Goal: Task Accomplishment & Management: Manage account settings

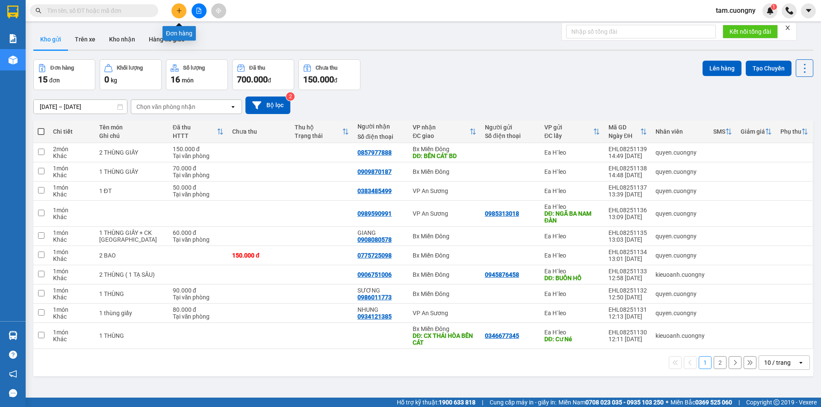
click at [183, 10] on button at bounding box center [178, 10] width 15 height 15
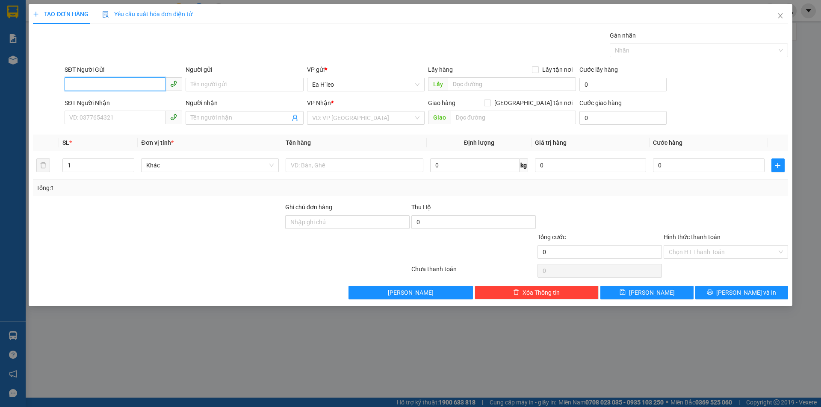
paste input "0343697780"
type input "0343697780"
drag, startPoint x: 118, startPoint y: 102, endPoint x: 143, endPoint y: 108, distance: 26.3
click at [118, 102] on div "0343697780 - Thuỷ" at bounding box center [123, 101] width 107 height 9
type input "Thuỷ"
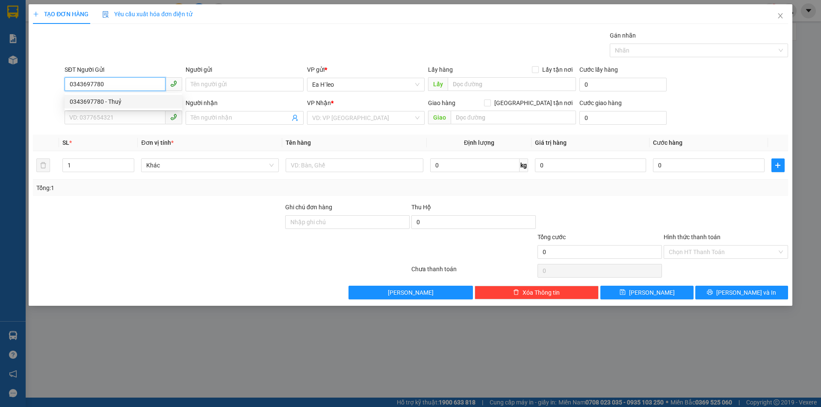
type input "Chợ 72"
type input "0343697780"
type input "Thuỷ"
type input "0343697780"
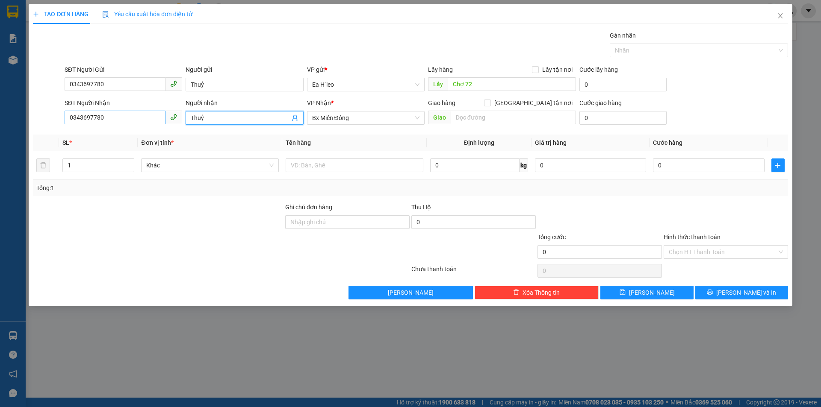
drag, startPoint x: 232, startPoint y: 114, endPoint x: 89, endPoint y: 112, distance: 142.8
click at [88, 112] on div "SĐT Người Nhận 0343697780 Người nhận Thuỷ Thuỷ VP Nhận * Bx Miền Đông Giao hàn…" at bounding box center [426, 113] width 727 height 30
drag, startPoint x: 111, startPoint y: 117, endPoint x: 47, endPoint y: 117, distance: 63.7
click at [48, 117] on div "SĐT Người Nhận 0343697780 Người nhận Tên người nhận VP Nhận * Bx Miền Đông Gia…" at bounding box center [410, 113] width 757 height 30
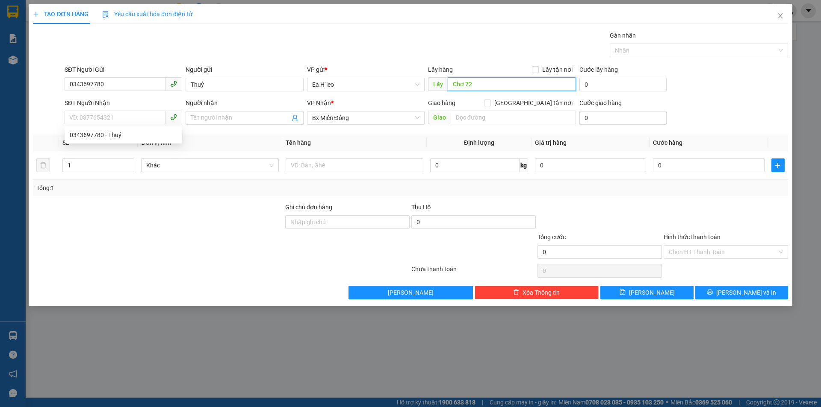
click at [480, 80] on input "Chợ 72" at bounding box center [512, 84] width 128 height 14
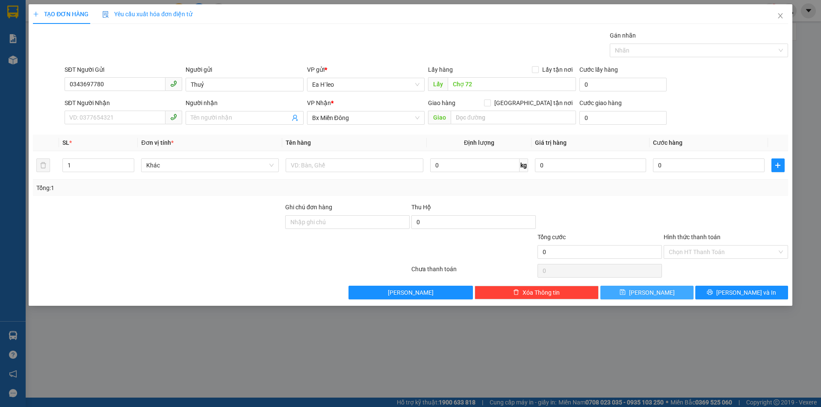
click at [626, 292] on button "[PERSON_NAME]" at bounding box center [646, 293] width 93 height 14
click at [780, 16] on icon "close" at bounding box center [780, 15] width 5 height 5
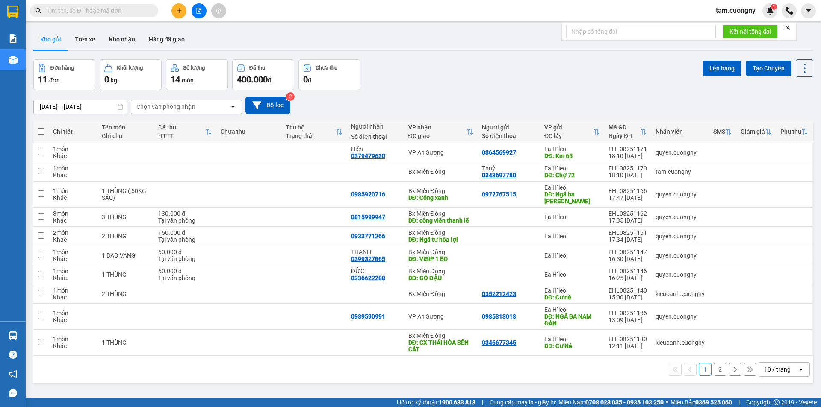
click at [181, 13] on icon "plus" at bounding box center [179, 11] width 6 height 6
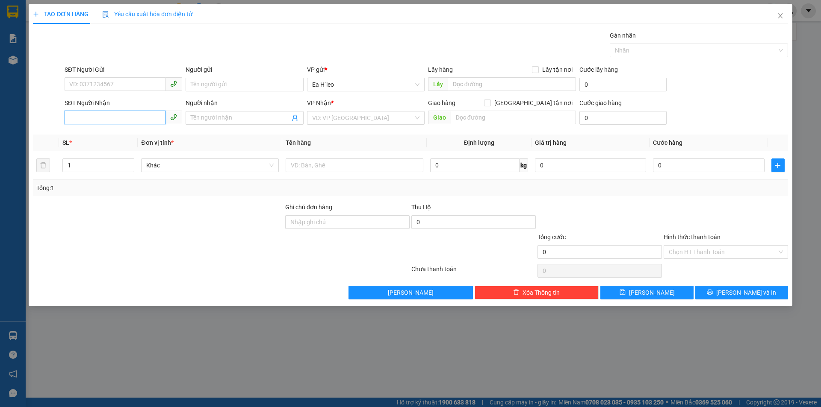
click at [100, 121] on input "SĐT Người Nhận" at bounding box center [115, 118] width 101 height 14
click at [102, 137] on div "0966423379" at bounding box center [123, 134] width 107 height 9
type input "0966423379"
click at [121, 87] on input "SĐT Người Gửi" at bounding box center [115, 84] width 101 height 14
type input "0968061288"
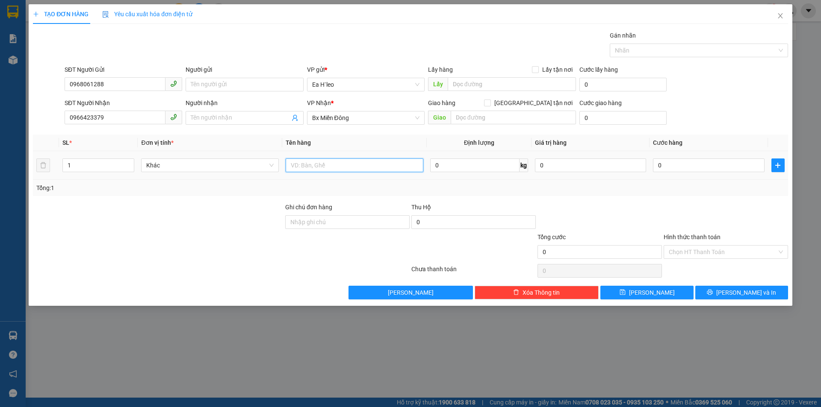
click at [338, 167] on input "text" at bounding box center [355, 166] width 138 height 14
click at [704, 166] on input "0" at bounding box center [708, 166] width 111 height 14
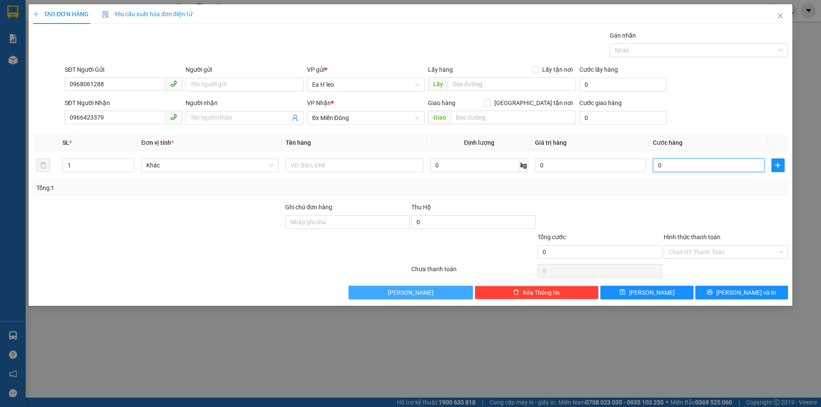
type input "6"
type input "60"
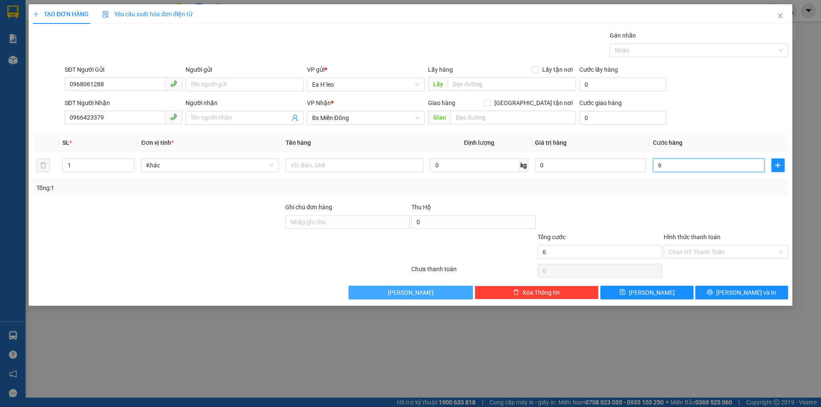
type input "60"
type input "600"
type input "6.000"
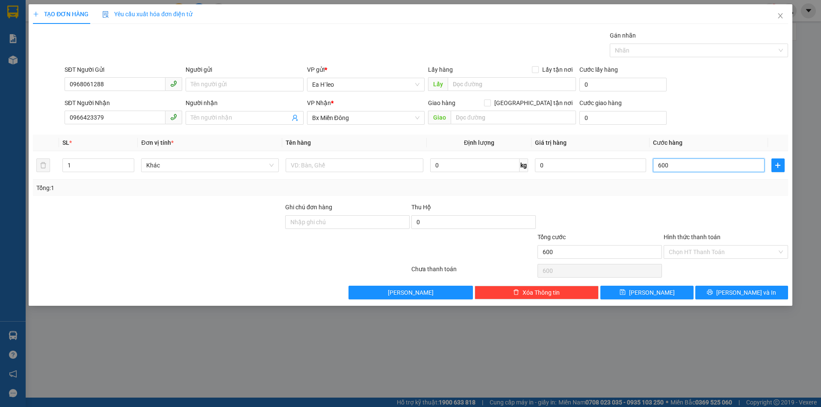
type input "6.000"
type input "60.000"
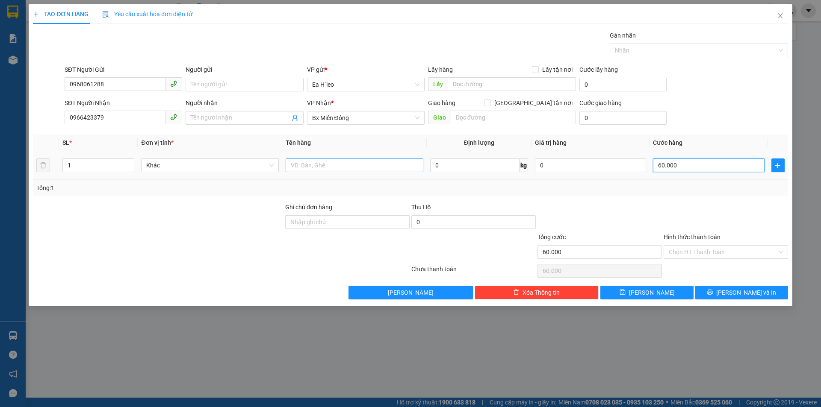
type input "60.000"
click at [348, 167] on input "text" at bounding box center [355, 166] width 138 height 14
type input "1 thùng giấy"
click at [715, 250] on input "Hình thức thanh toán" at bounding box center [723, 252] width 108 height 13
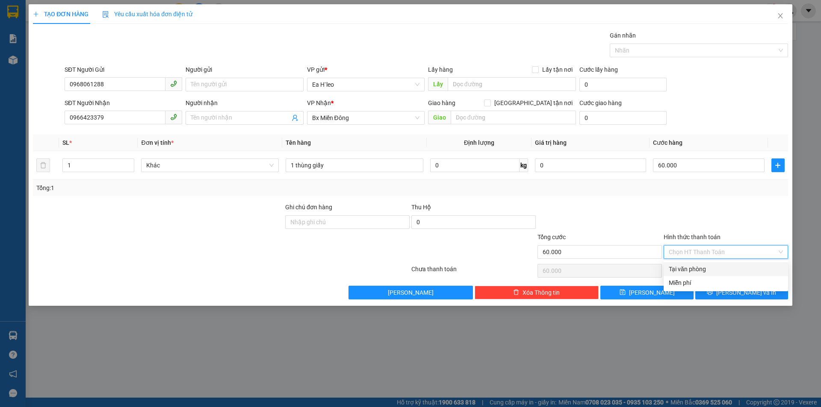
click at [704, 270] on div "Tại văn phòng" at bounding box center [726, 269] width 114 height 9
type input "0"
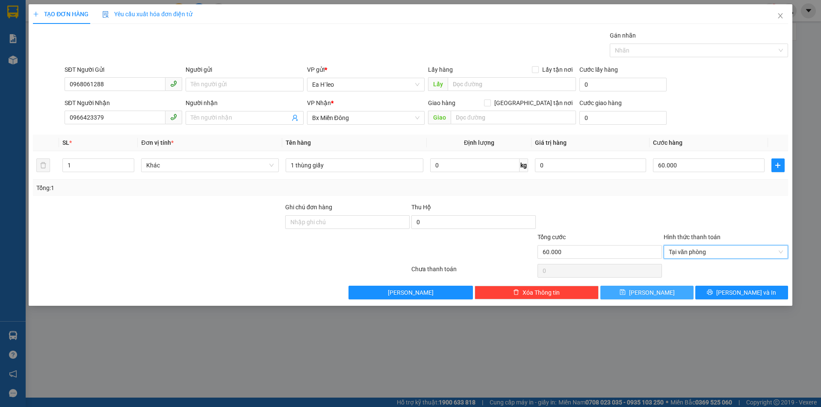
click at [664, 291] on button "[PERSON_NAME]" at bounding box center [646, 293] width 93 height 14
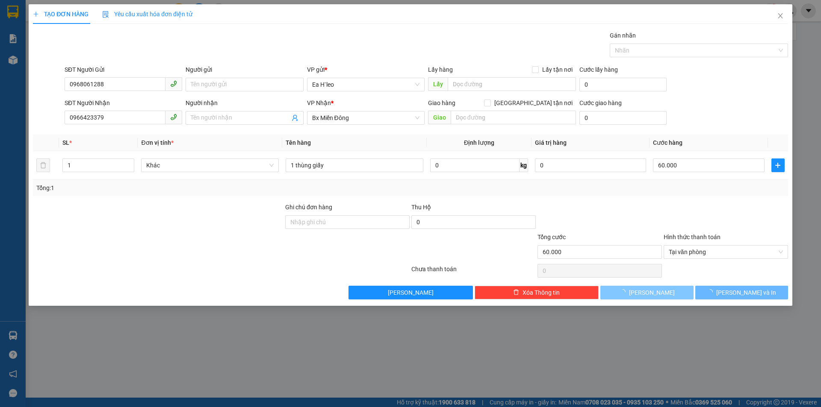
type input "0"
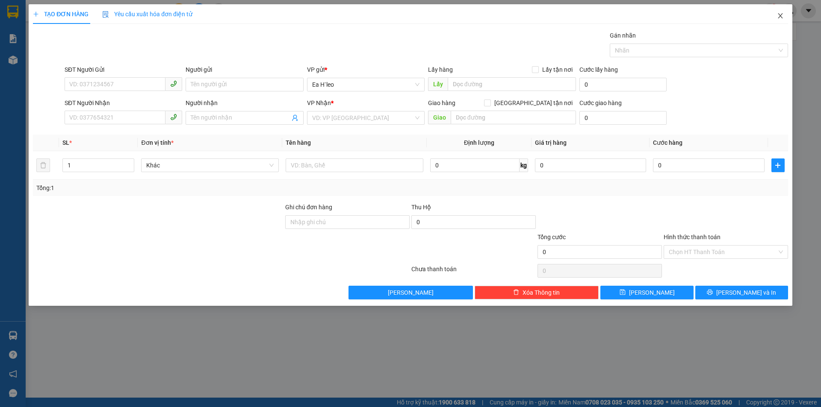
click at [778, 18] on icon "close" at bounding box center [780, 15] width 7 height 7
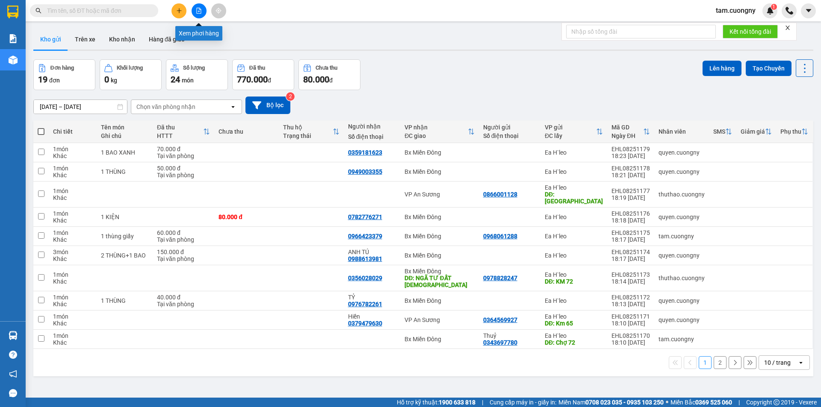
click at [201, 11] on icon "file-add" at bounding box center [199, 11] width 6 height 6
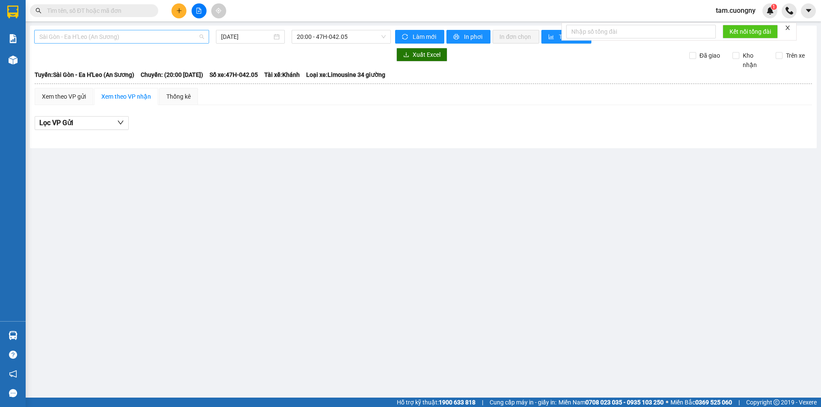
click at [150, 40] on span "Sài Gòn - Ea H'Leo (An Sương)" at bounding box center [121, 36] width 165 height 13
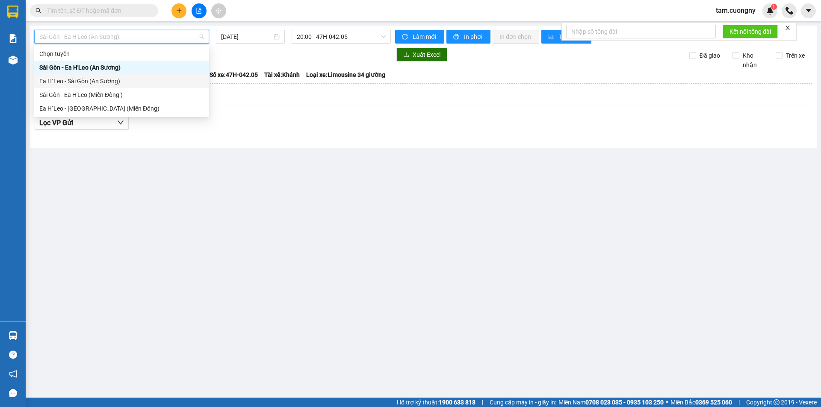
click at [68, 79] on div "Ea H`Leo - Sài Gòn (An Sương)" at bounding box center [121, 81] width 165 height 9
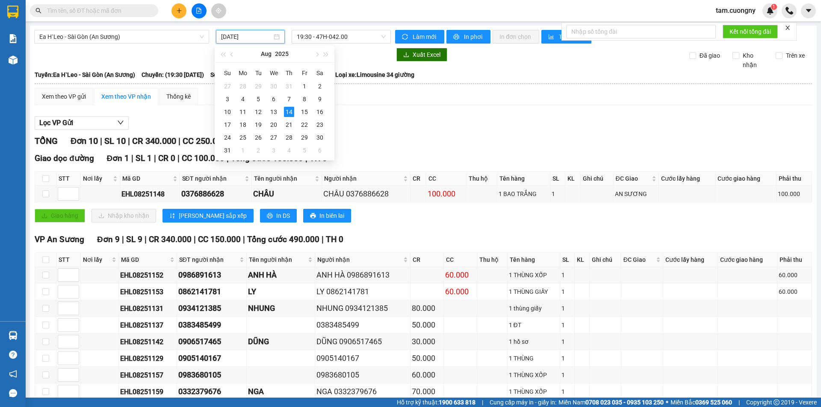
click at [254, 40] on input "[DATE]" at bounding box center [246, 36] width 51 height 9
click at [258, 113] on div "12" at bounding box center [258, 112] width 10 height 10
type input "[DATE]"
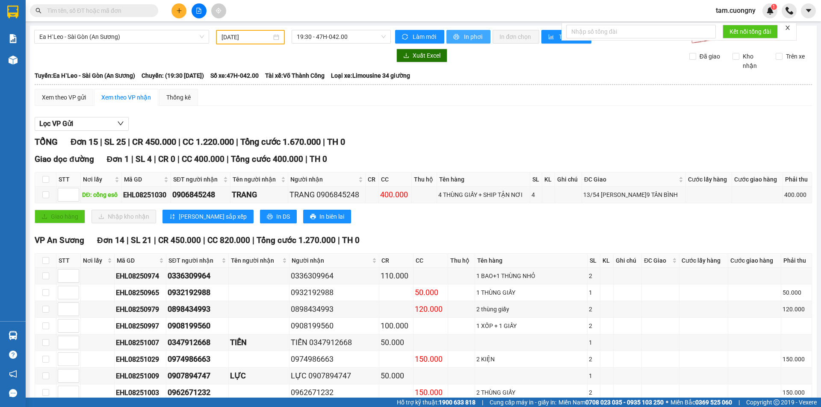
click at [464, 35] on span "In phơi" at bounding box center [474, 36] width 20 height 9
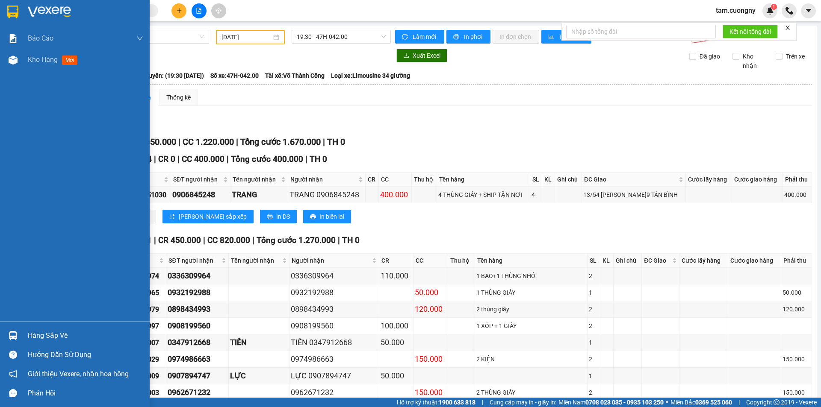
click at [19, 12] on div at bounding box center [13, 11] width 15 height 15
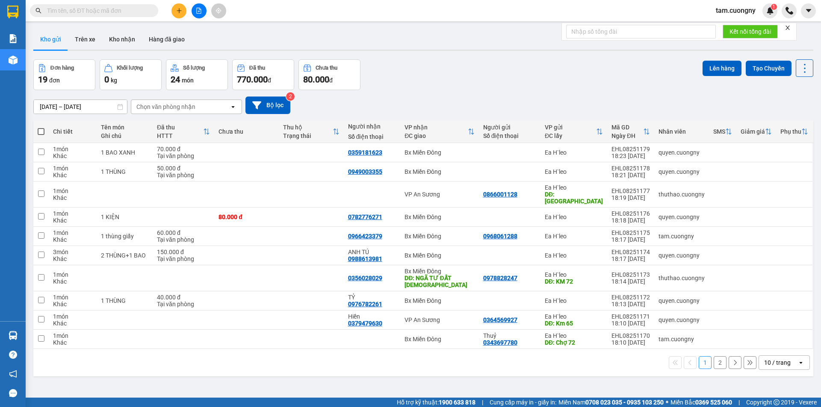
click at [780, 359] on div "10 / trang" at bounding box center [777, 363] width 27 height 9
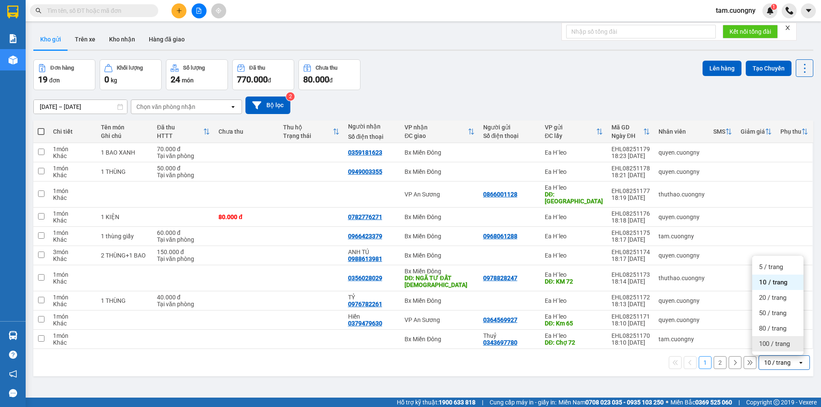
click at [765, 346] on span "100 / trang" at bounding box center [774, 344] width 31 height 9
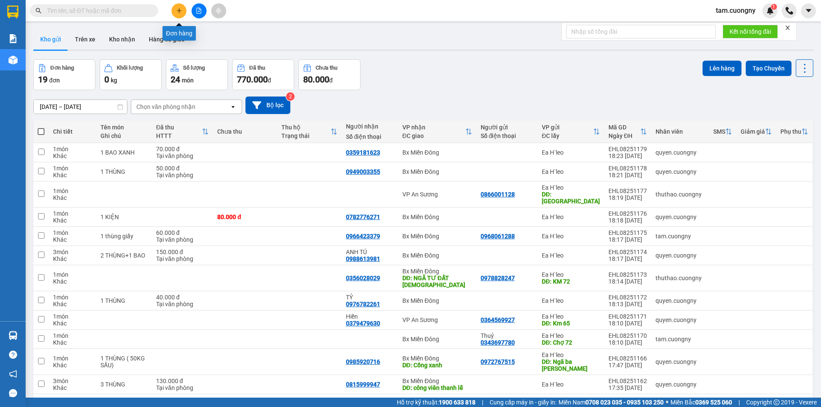
click at [178, 8] on icon "plus" at bounding box center [179, 11] width 6 height 6
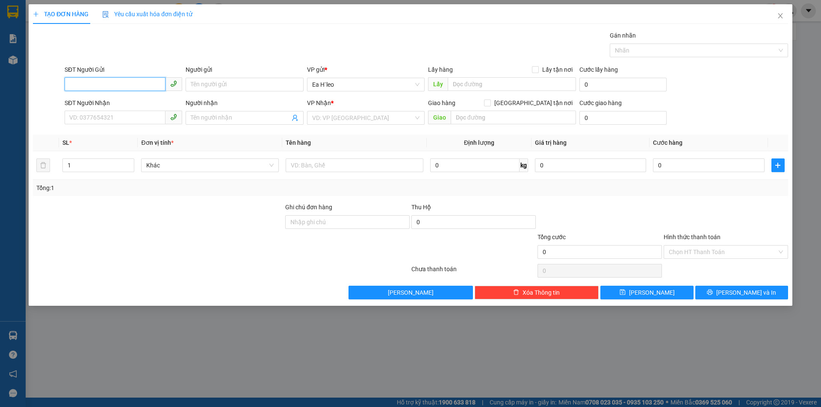
click at [141, 87] on input "SĐT Người Gửi" at bounding box center [115, 84] width 101 height 14
click at [105, 103] on div "0865913734" at bounding box center [123, 101] width 107 height 9
type input "0865913734"
type input "NGÃ [GEOGRAPHIC_DATA]"
type input "0375723223"
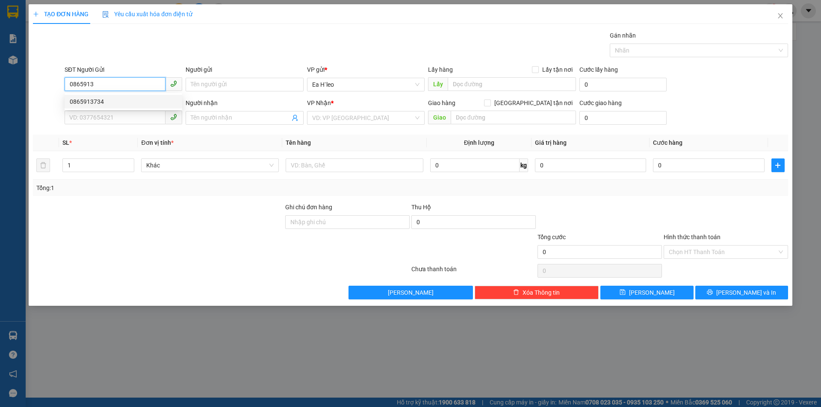
type input "Mợ Linh"
type input "ĐAKNÔNG"
type input "0865913734"
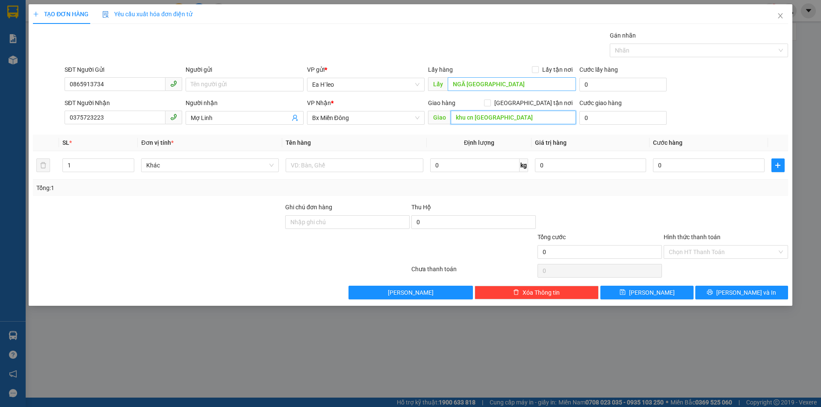
type input "khu cn [GEOGRAPHIC_DATA]"
type input "ngã ba nam đàn"
drag, startPoint x: 212, startPoint y: 116, endPoint x: 148, endPoint y: 106, distance: 64.5
click at [150, 106] on div "SĐT Người Nhận 0375723223 Người nhận Mợ Linh Mợ Linh VP Nhận * Bx Miền [GEOGRA…" at bounding box center [426, 113] width 727 height 30
drag, startPoint x: 115, startPoint y: 120, endPoint x: 5, endPoint y: 119, distance: 109.9
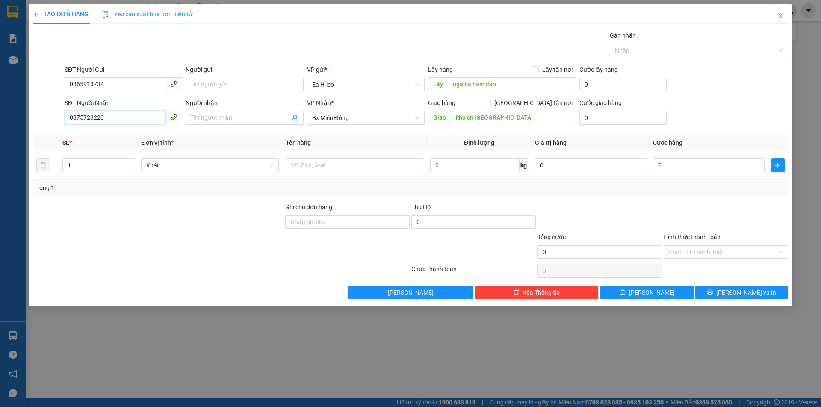
click at [0, 117] on div "TẠO ĐƠN HÀNG Yêu cầu xuất hóa đơn điện tử Transit Pickup Surcharge Ids Transit …" at bounding box center [410, 203] width 821 height 407
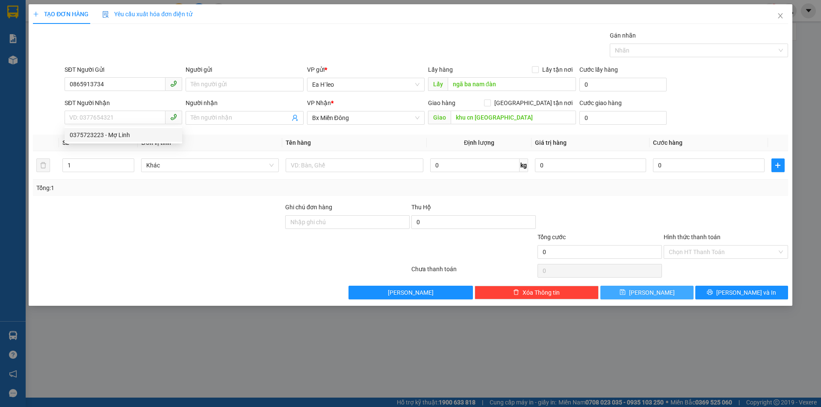
click at [644, 295] on button "[PERSON_NAME]" at bounding box center [646, 293] width 93 height 14
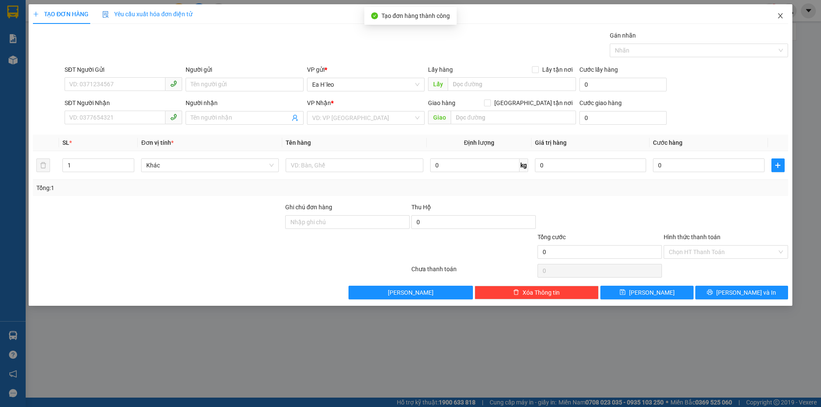
click at [778, 13] on icon "close" at bounding box center [780, 15] width 7 height 7
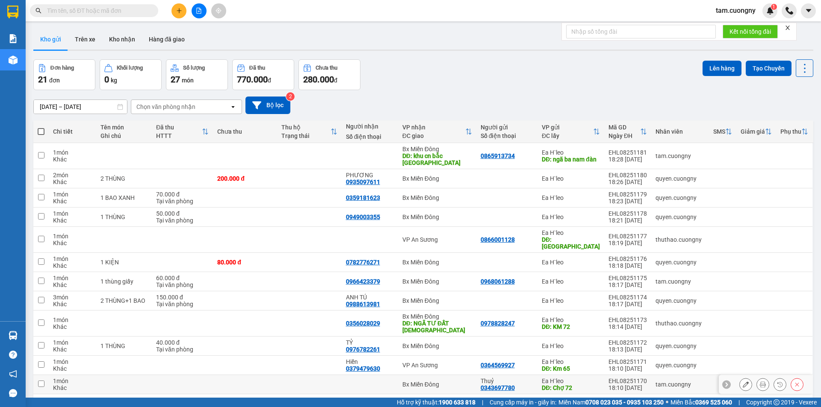
scroll to position [85, 0]
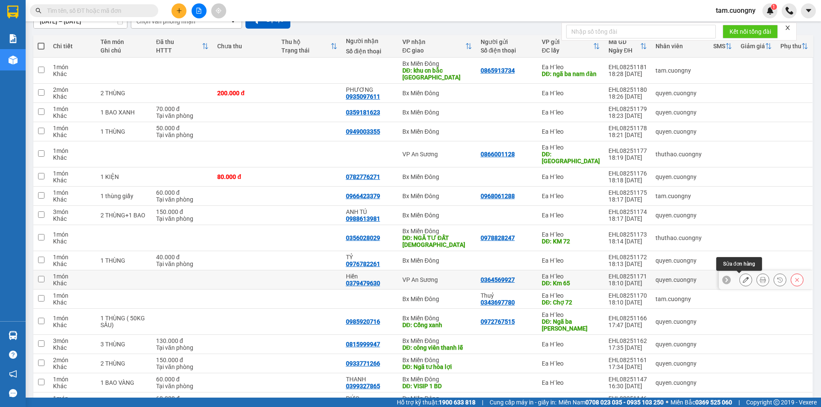
click at [743, 277] on icon at bounding box center [746, 280] width 6 height 6
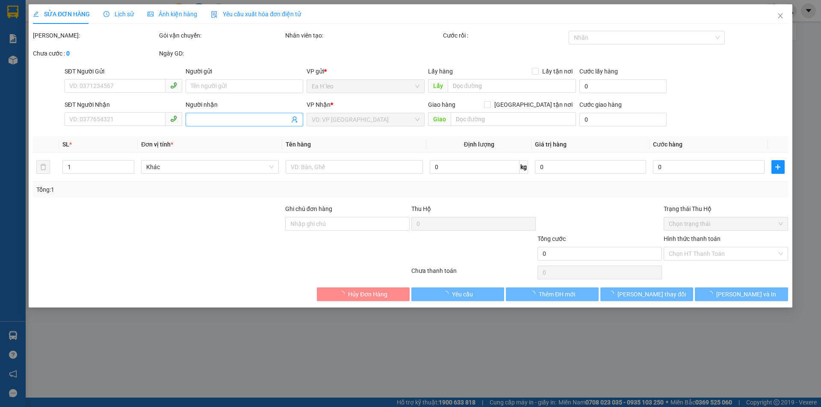
type input "0364569927"
type input "Km 65"
type input "0379479630"
type input "Hiền"
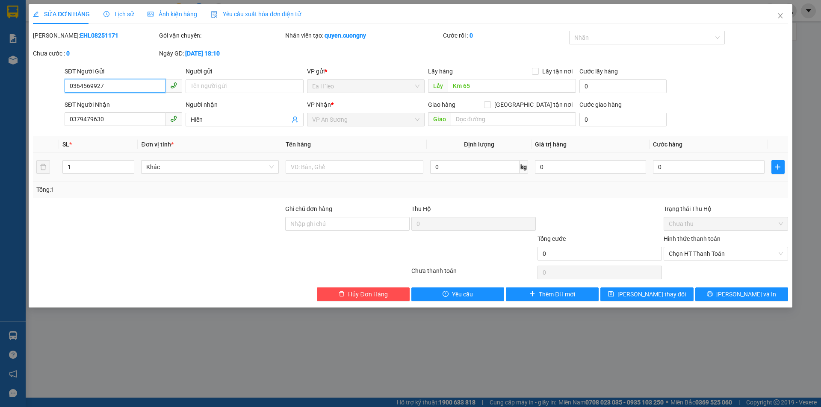
drag, startPoint x: 115, startPoint y: 91, endPoint x: 24, endPoint y: 90, distance: 91.5
click at [24, 90] on div "SỬA ĐƠN HÀNG Lịch sử Ảnh kiện hàng Yêu cầu xuất hóa đơn điện tử Total Paid Fee …" at bounding box center [410, 203] width 821 height 407
type input "0826732407"
click at [624, 292] on button "[PERSON_NAME] thay đổi" at bounding box center [646, 295] width 93 height 14
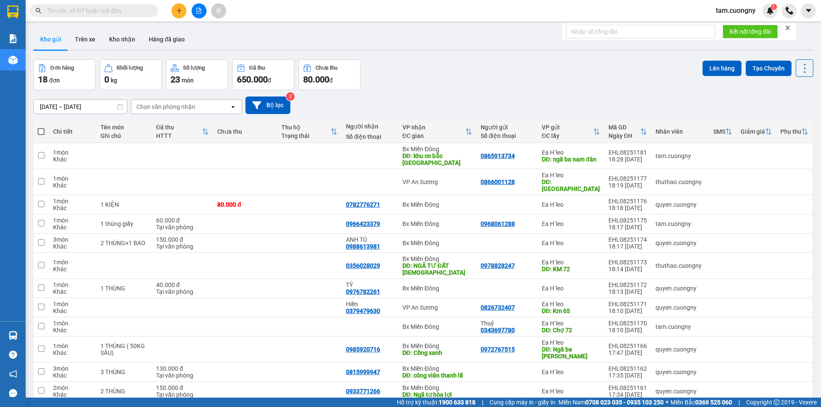
click at [180, 11] on icon "plus" at bounding box center [179, 10] width 5 height 0
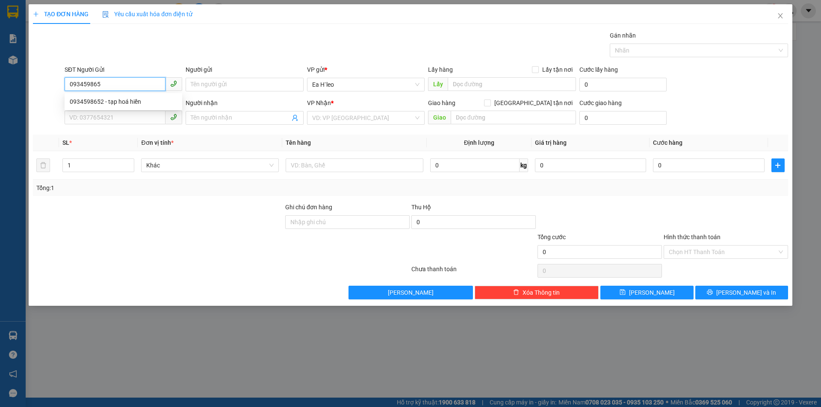
type input "0934598652"
click at [102, 100] on div "0934598652 - tạp hoá hiền" at bounding box center [123, 101] width 107 height 9
type input "tạp hoá hiền"
type input "0912525554"
type input "[PERSON_NAME]"
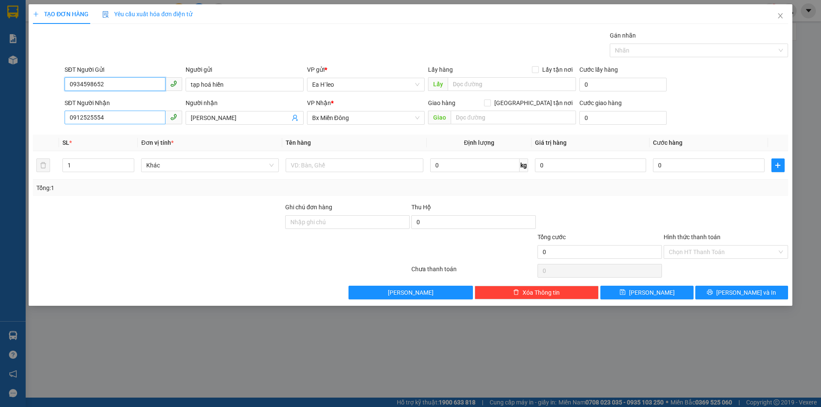
type input "0934598652"
drag, startPoint x: 119, startPoint y: 123, endPoint x: 44, endPoint y: 121, distance: 74.4
click at [44, 121] on div "SĐT Người Nhận 0912525554 Người nhận Đặng VP Nhận * Bx Miền Đông Giao hàng [GE…" at bounding box center [410, 113] width 757 height 30
drag, startPoint x: 231, startPoint y: 122, endPoint x: 162, endPoint y: 133, distance: 70.1
click at [162, 133] on div "Transit Pickup Surcharge Ids Transit Deliver Surcharge Ids Transit Deliver Surc…" at bounding box center [410, 165] width 755 height 269
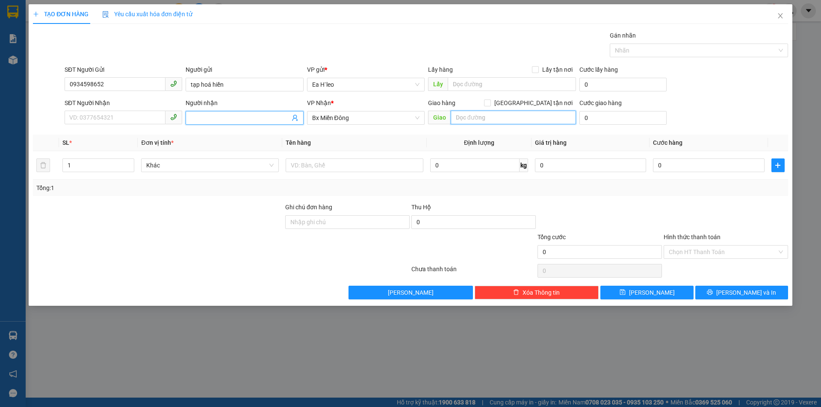
click at [474, 114] on input "text" at bounding box center [513, 118] width 125 height 14
click at [646, 292] on button "[PERSON_NAME]" at bounding box center [646, 293] width 93 height 14
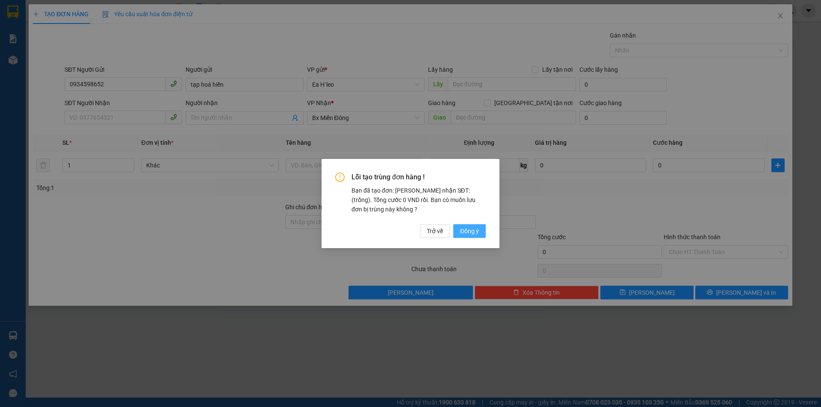
click at [476, 232] on span "Đồng ý" at bounding box center [469, 231] width 19 height 9
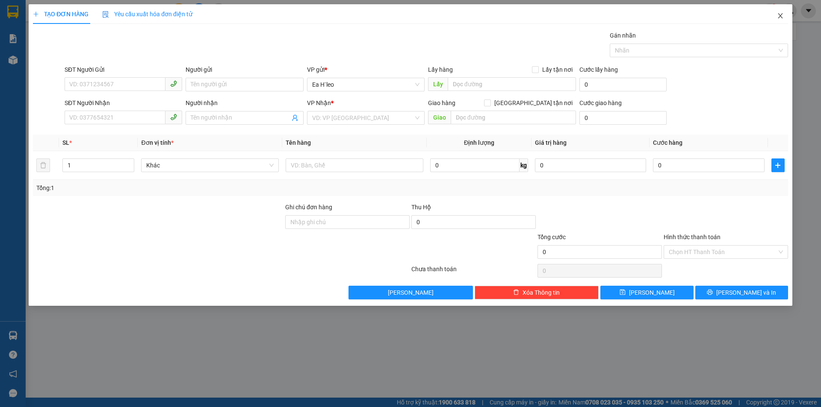
click at [779, 16] on icon "close" at bounding box center [780, 15] width 7 height 7
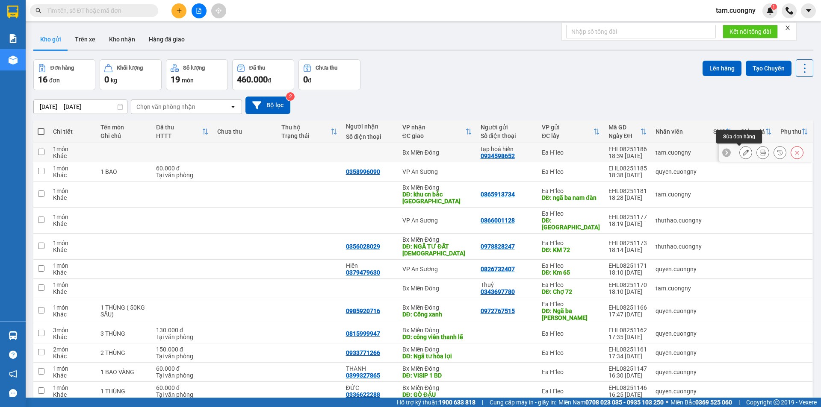
click at [743, 156] on button at bounding box center [746, 152] width 12 height 15
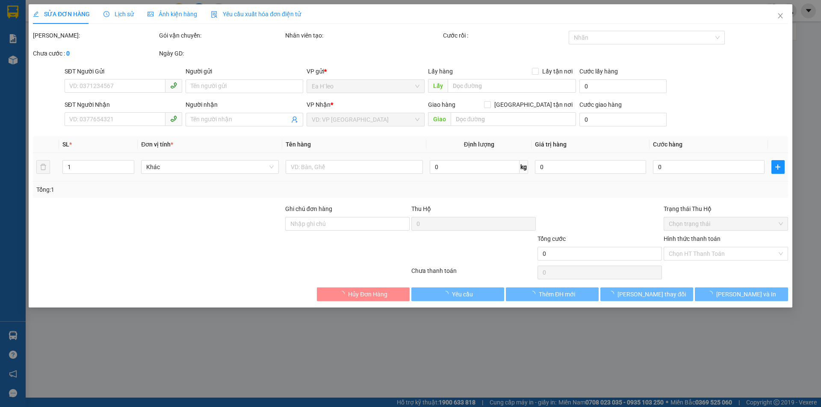
type input "0934598652"
type input "tạp hoá hiền"
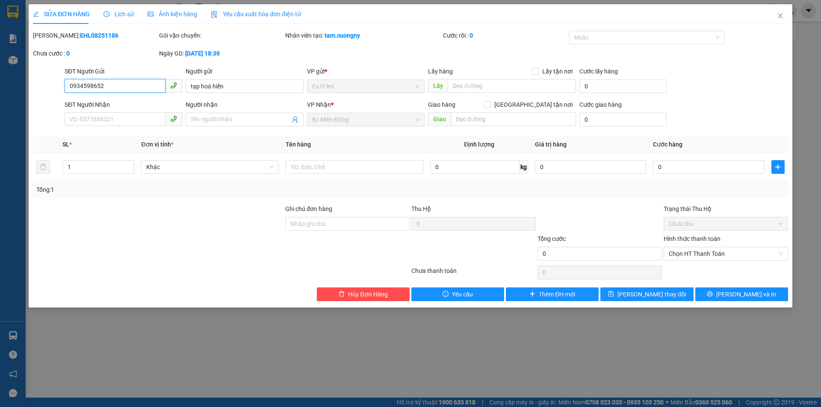
click at [114, 85] on input "0934598652" at bounding box center [115, 86] width 101 height 14
type input "0934598652"
click at [468, 88] on input "text" at bounding box center [512, 86] width 128 height 14
click at [142, 87] on input "0934598652" at bounding box center [115, 86] width 101 height 14
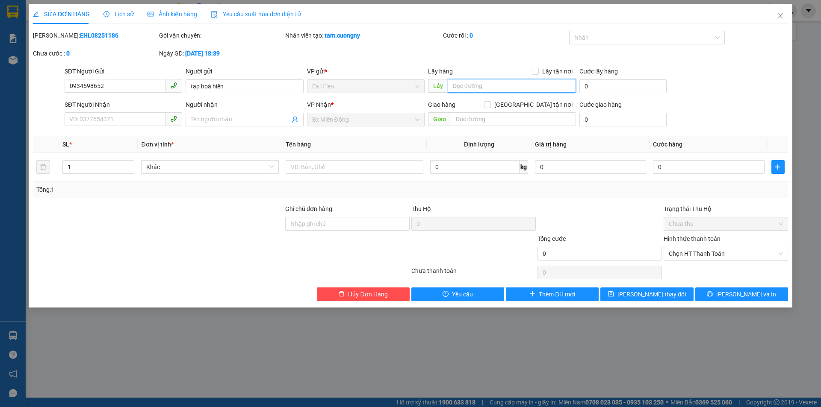
click at [507, 89] on input "text" at bounding box center [512, 86] width 128 height 14
type input "tạp hóa hiền chư k pô"
click at [634, 295] on button "[PERSON_NAME] thay đổi" at bounding box center [646, 295] width 93 height 14
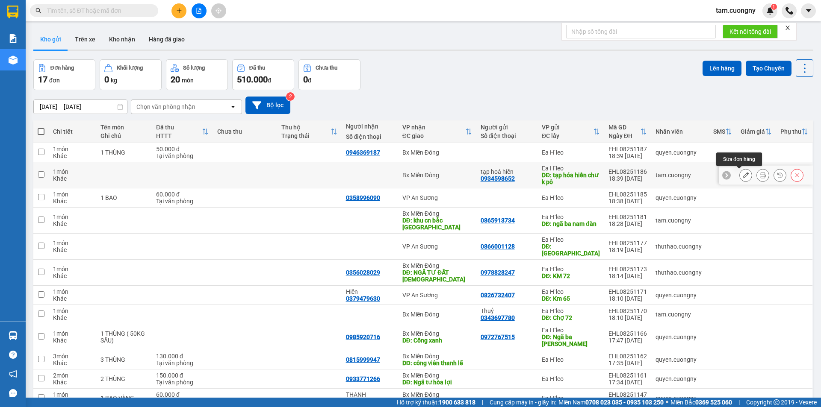
click at [743, 174] on icon at bounding box center [746, 175] width 6 height 6
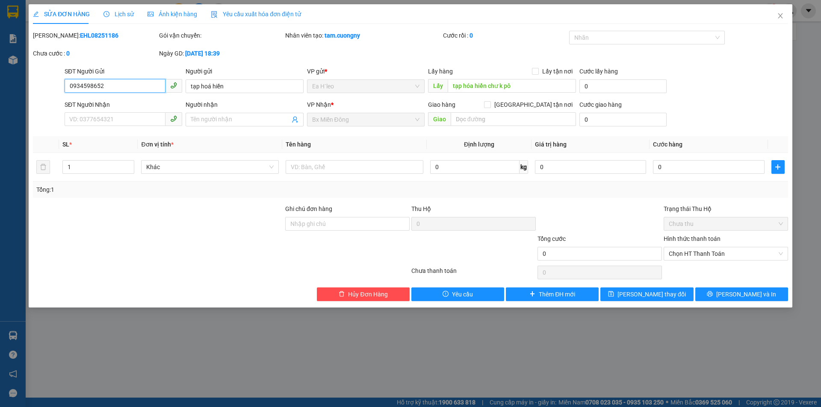
drag, startPoint x: 108, startPoint y: 83, endPoint x: 59, endPoint y: 85, distance: 48.8
click at [59, 85] on div "SĐT Người Gửi 0934598652 0934598652 Người gửi tạp hoá hiền VP gửi * Ea H`leo Lấ…" at bounding box center [410, 82] width 757 height 30
click at [780, 15] on icon "close" at bounding box center [780, 15] width 7 height 7
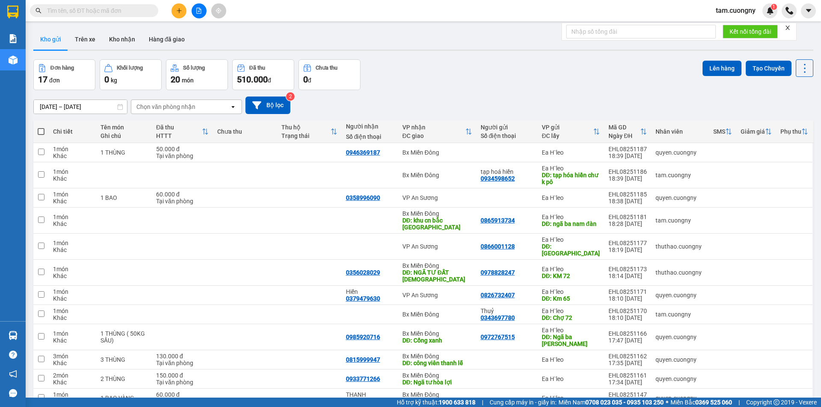
click at [102, 11] on input "text" at bounding box center [97, 10] width 101 height 9
paste input "0934598652"
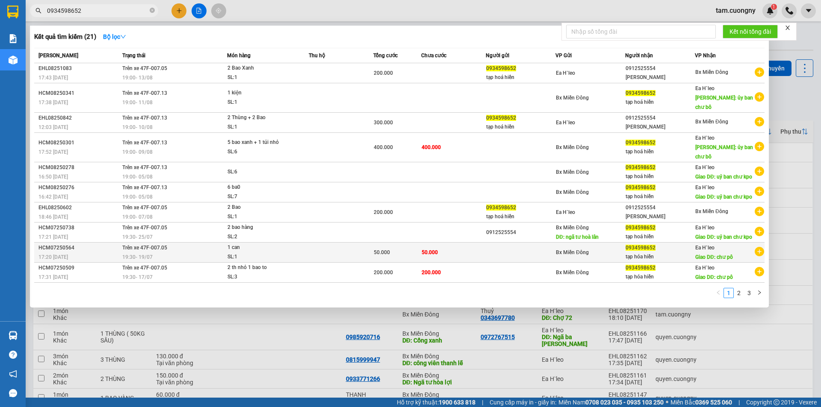
type input "0934598652"
click at [298, 243] on span "1 can SL: 1" at bounding box center [267, 252] width 81 height 18
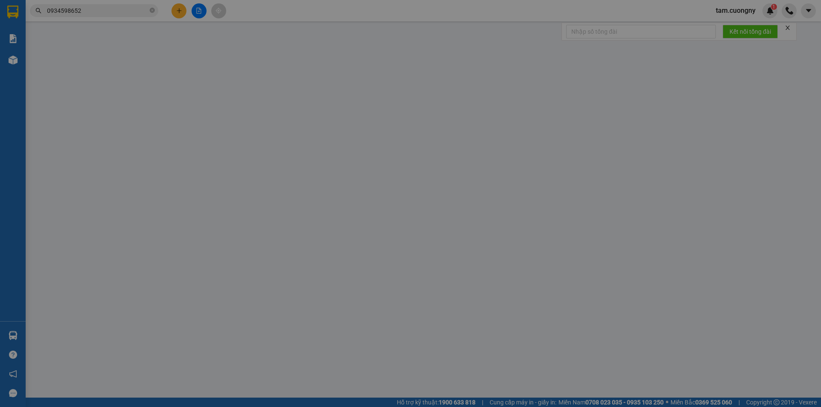
type input "0934598652"
type input "tạp hóa hiền"
type input "chư pô"
type input "50.000"
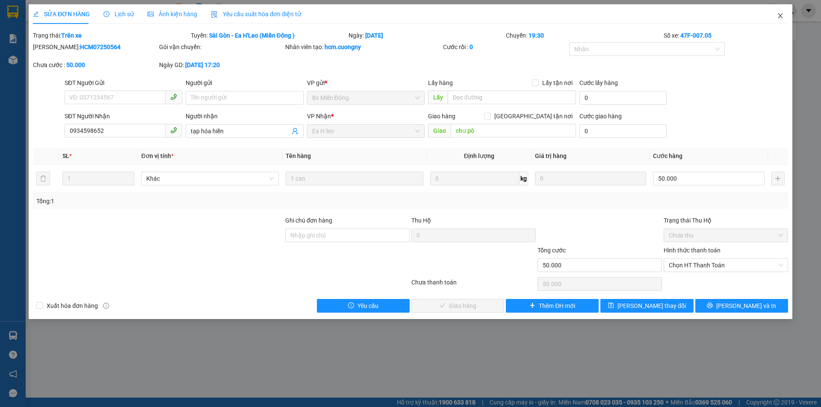
click at [778, 16] on icon "close" at bounding box center [780, 15] width 7 height 7
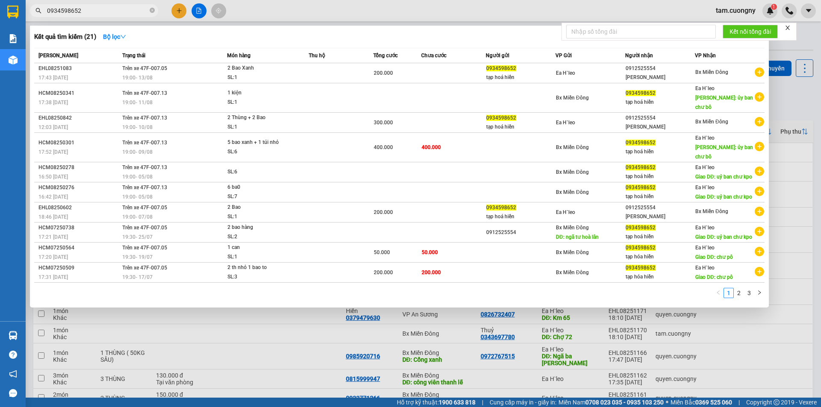
click at [113, 6] on input "0934598652" at bounding box center [97, 10] width 101 height 9
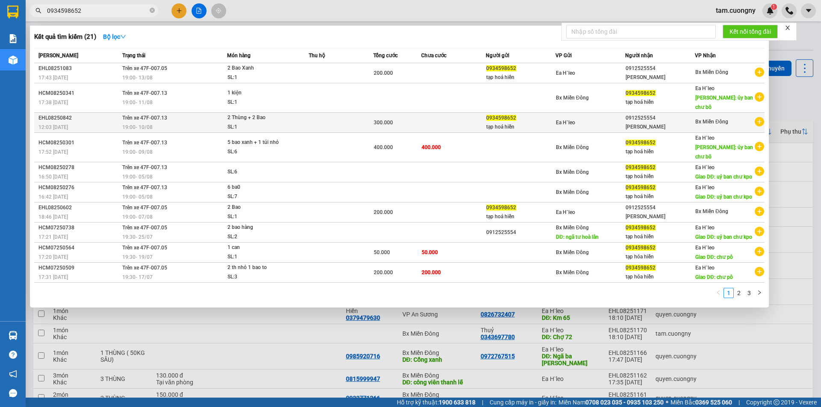
click at [539, 114] on div "0934598652" at bounding box center [520, 118] width 69 height 9
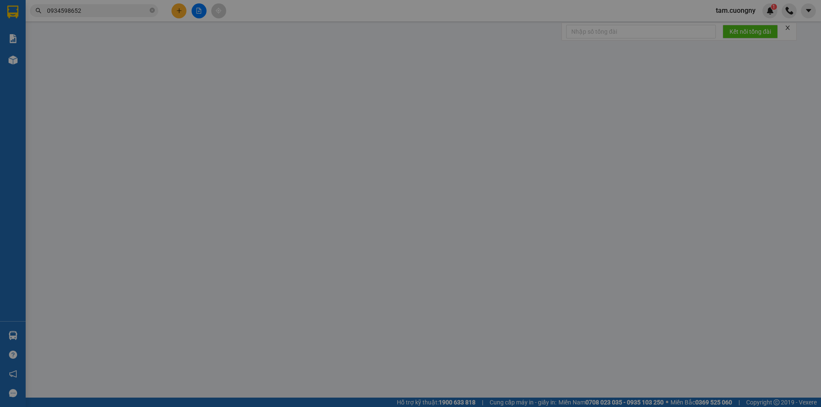
type input "0934598652"
type input "tạp hoá hiền"
type input "0912525554"
type input "[PERSON_NAME]"
type input "300.000"
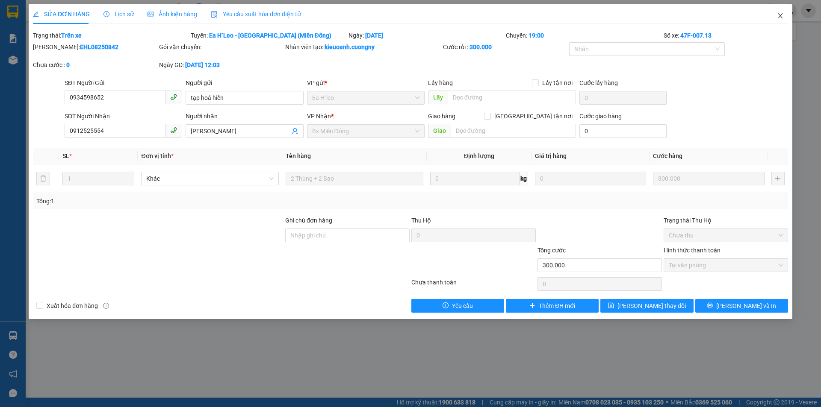
click at [780, 18] on icon "close" at bounding box center [780, 15] width 7 height 7
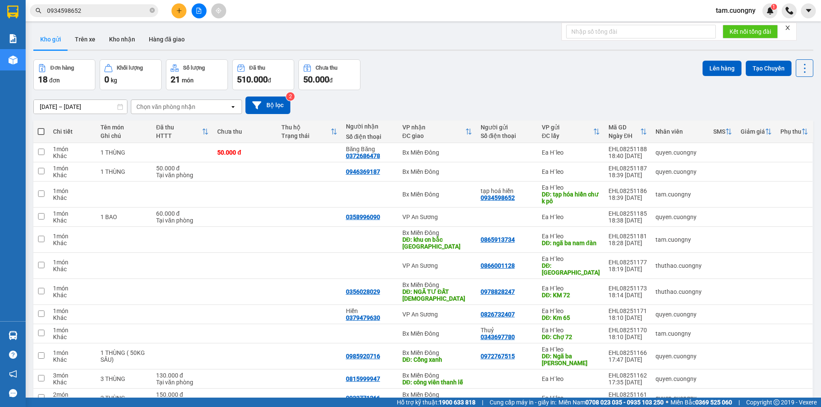
click at [121, 12] on input "0934598652" at bounding box center [97, 10] width 101 height 9
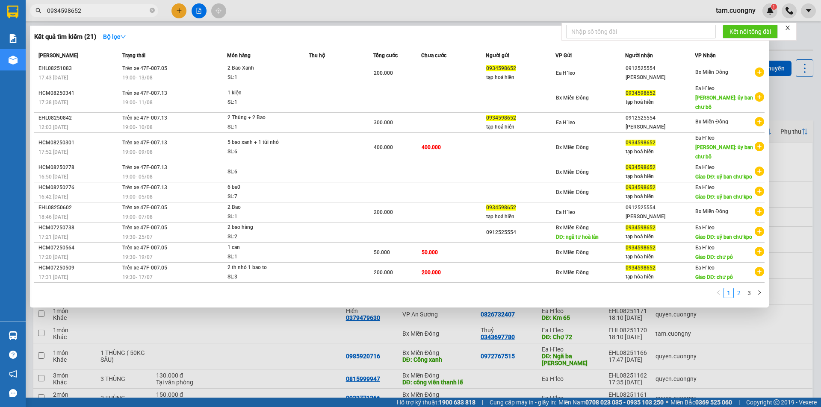
click at [741, 289] on link "2" at bounding box center [738, 293] width 9 height 9
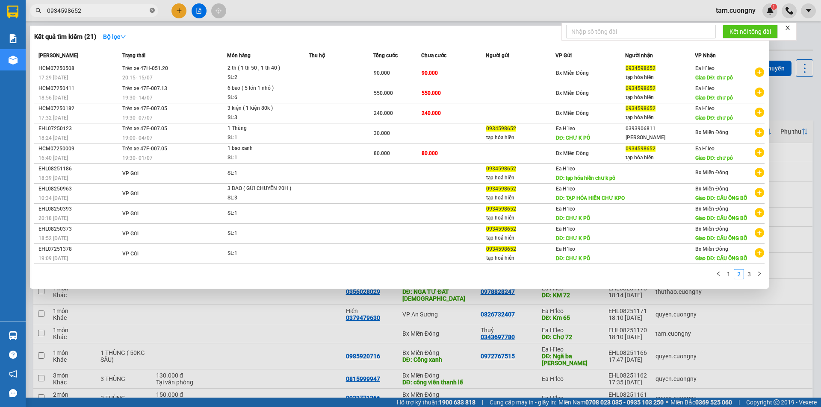
click at [151, 8] on span at bounding box center [152, 11] width 5 height 8
